Goal: Task Accomplishment & Management: Complete application form

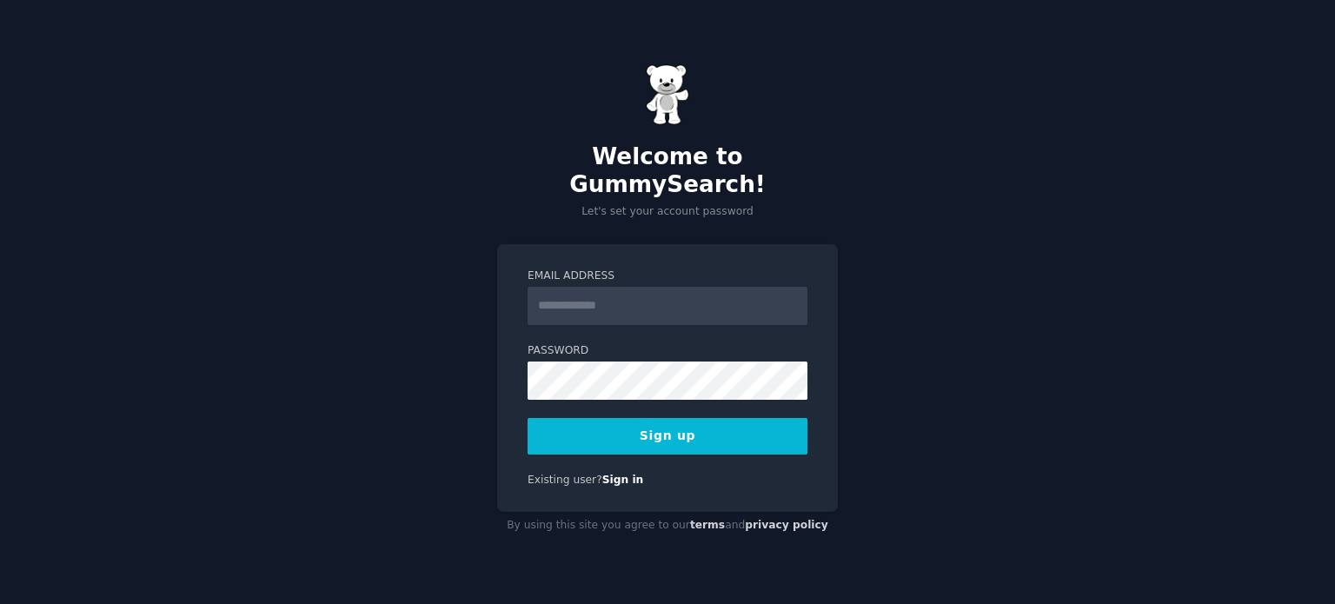
click at [668, 309] on input "Email Address" at bounding box center [668, 306] width 280 height 38
type input "**********"
click at [678, 427] on button "Sign up" at bounding box center [668, 436] width 280 height 37
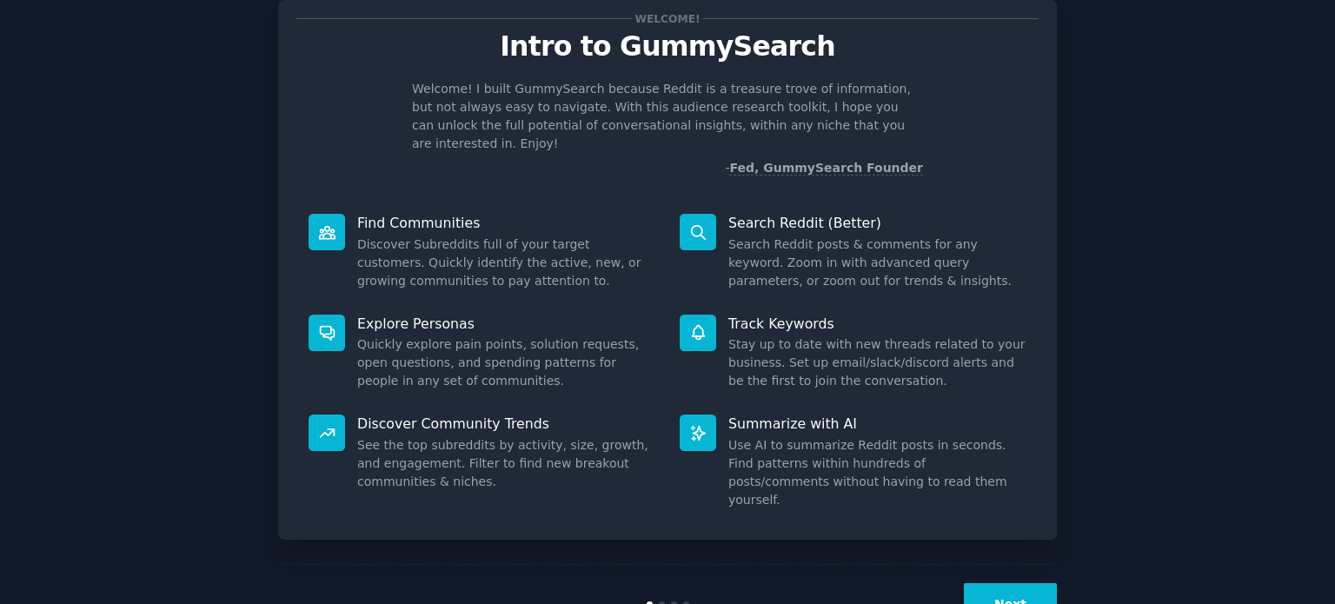
scroll to position [76, 0]
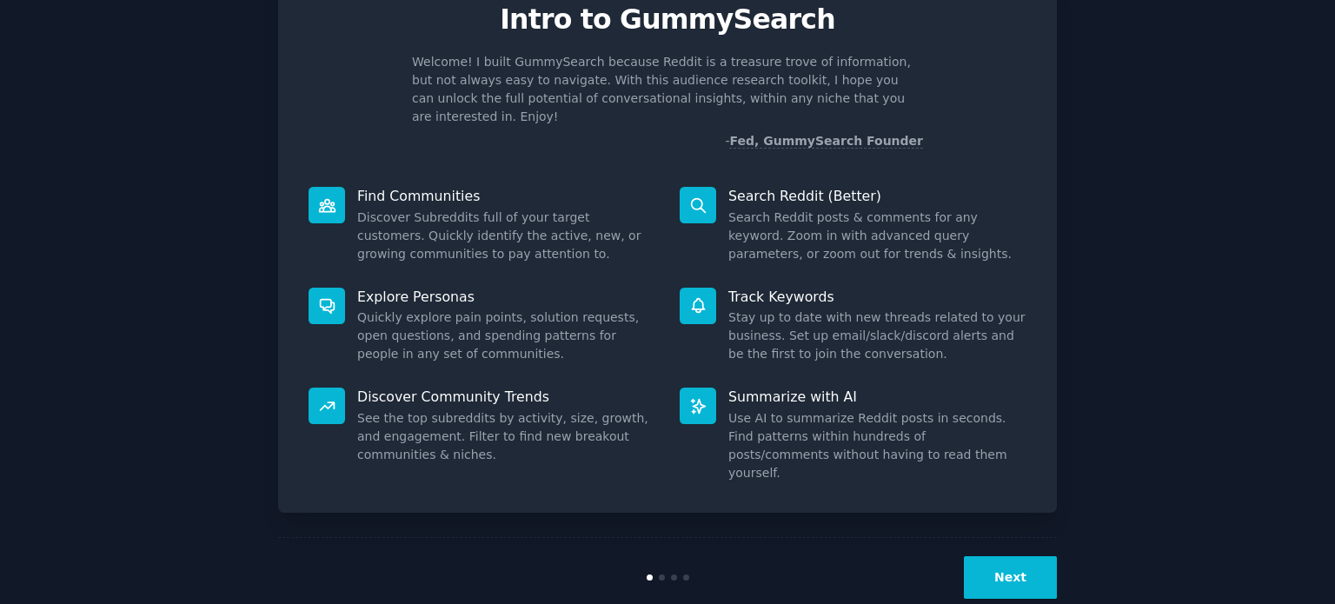
click at [997, 556] on button "Next" at bounding box center [1010, 577] width 93 height 43
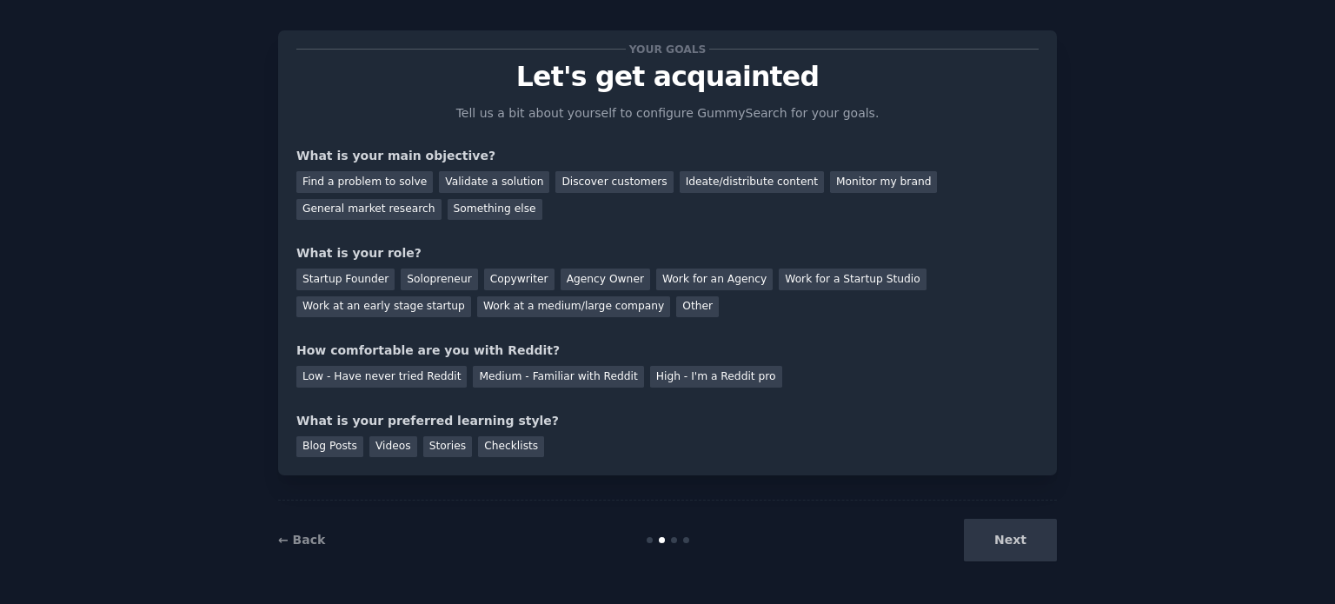
scroll to position [17, 0]
click at [997, 544] on div "Next" at bounding box center [927, 541] width 260 height 43
click at [998, 527] on div "Next" at bounding box center [927, 541] width 260 height 43
click at [1017, 547] on div "Next" at bounding box center [927, 541] width 260 height 43
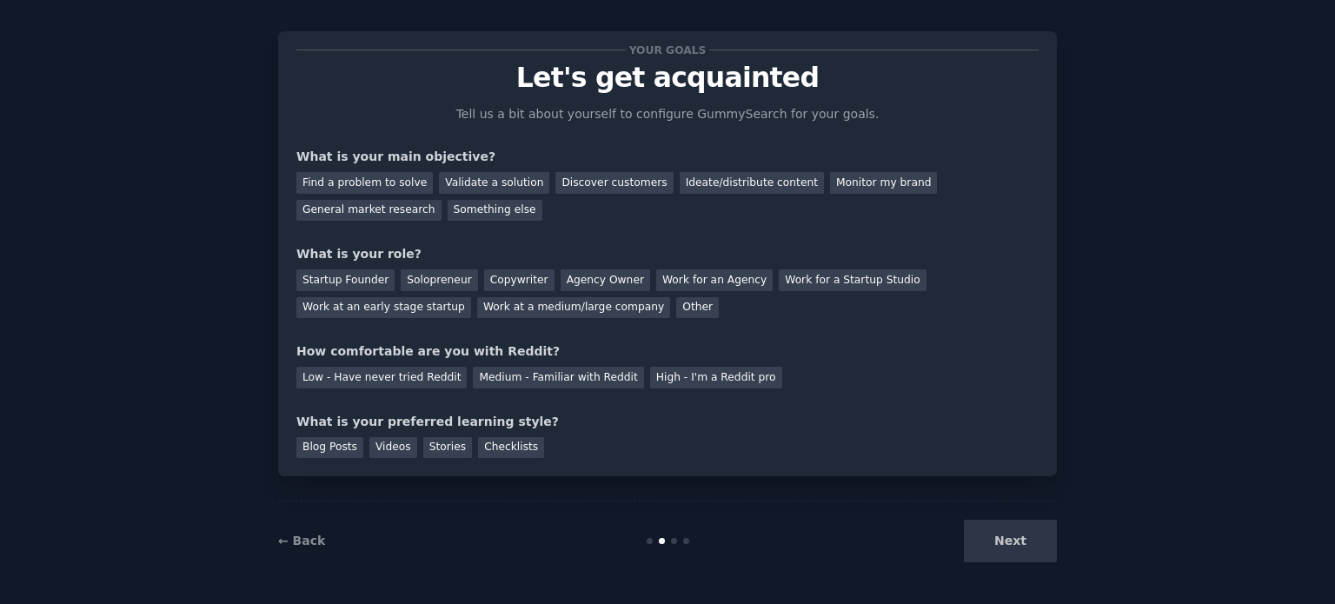
click at [1036, 529] on div "Next" at bounding box center [927, 541] width 260 height 43
click at [1019, 542] on div "Next" at bounding box center [927, 541] width 260 height 43
drag, startPoint x: 801, startPoint y: 389, endPoint x: 706, endPoint y: 410, distance: 98.1
click at [737, 403] on div "Your goals Let's get acquainted Tell us a bit about yourself to configure Gummy…" at bounding box center [667, 254] width 742 height 409
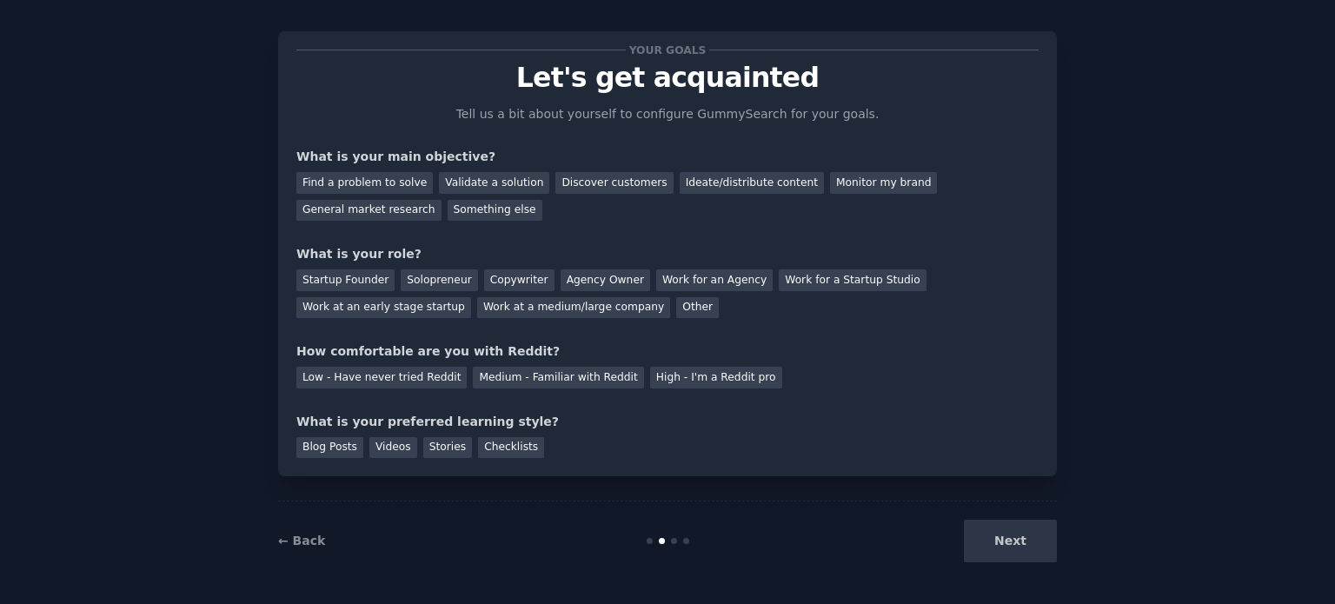
drag, startPoint x: 576, startPoint y: 418, endPoint x: 485, endPoint y: 418, distance: 91.3
click at [497, 418] on div "What is your preferred learning style?" at bounding box center [667, 422] width 742 height 18
drag, startPoint x: 1003, startPoint y: 524, endPoint x: 994, endPoint y: 540, distance: 18.3
click at [1003, 524] on div "Next" at bounding box center [927, 541] width 260 height 43
click at [994, 540] on div "Next" at bounding box center [927, 541] width 260 height 43
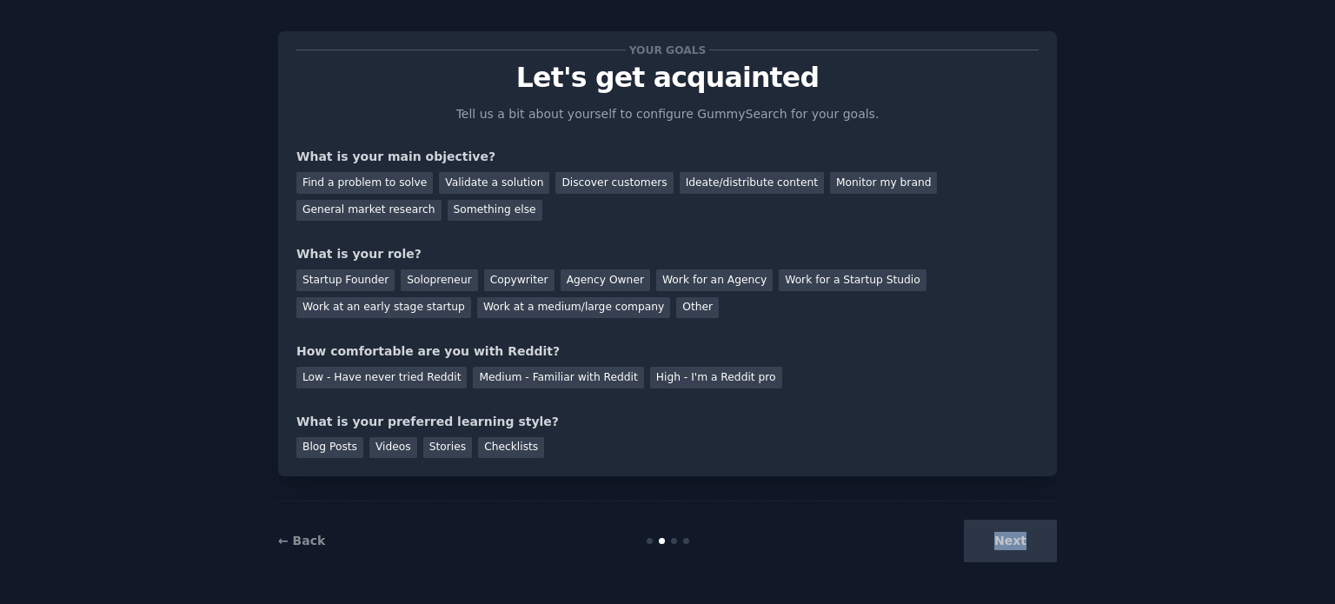
click at [994, 540] on div "Next" at bounding box center [927, 541] width 260 height 43
click at [321, 542] on div "← Back" at bounding box center [408, 541] width 260 height 18
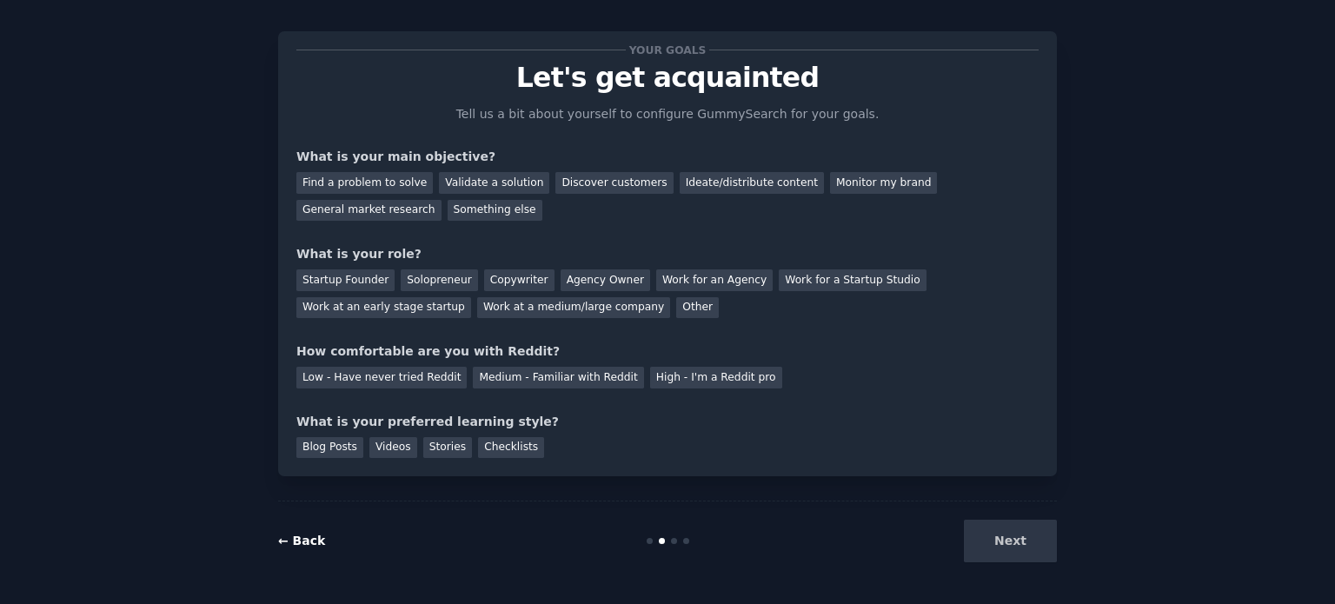
click at [310, 540] on link "← Back" at bounding box center [301, 541] width 47 height 14
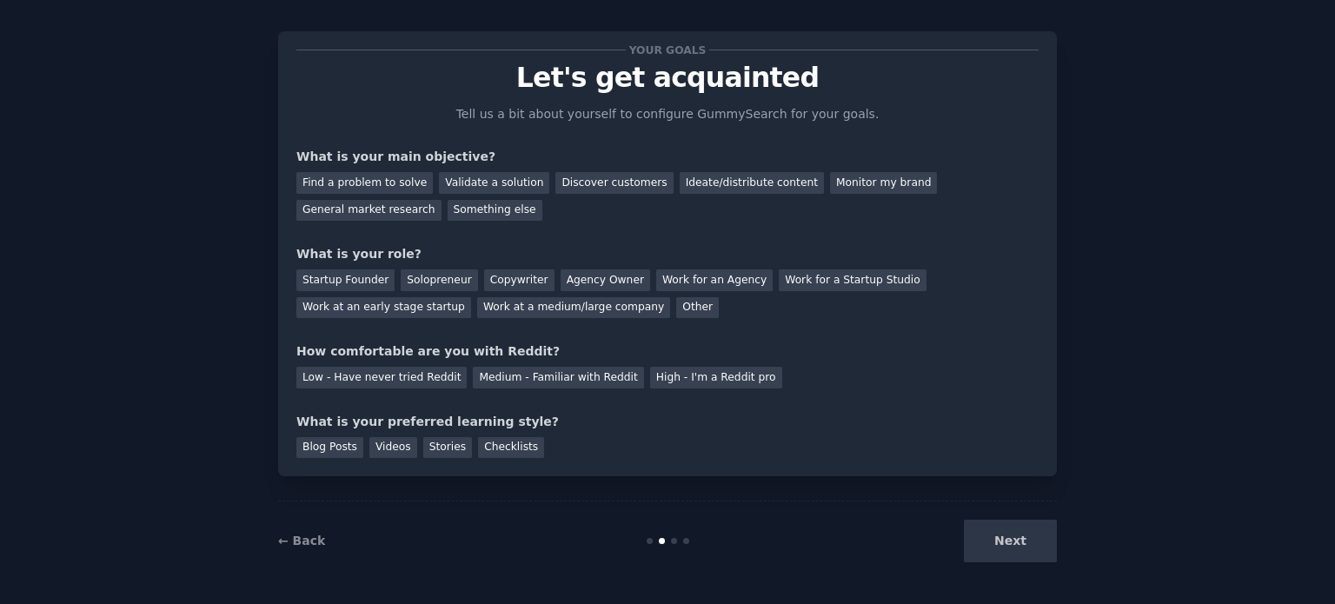
click at [1021, 546] on div "Next" at bounding box center [927, 541] width 260 height 43
click at [1003, 529] on div "Next" at bounding box center [927, 541] width 260 height 43
